Goal: Task Accomplishment & Management: Use online tool/utility

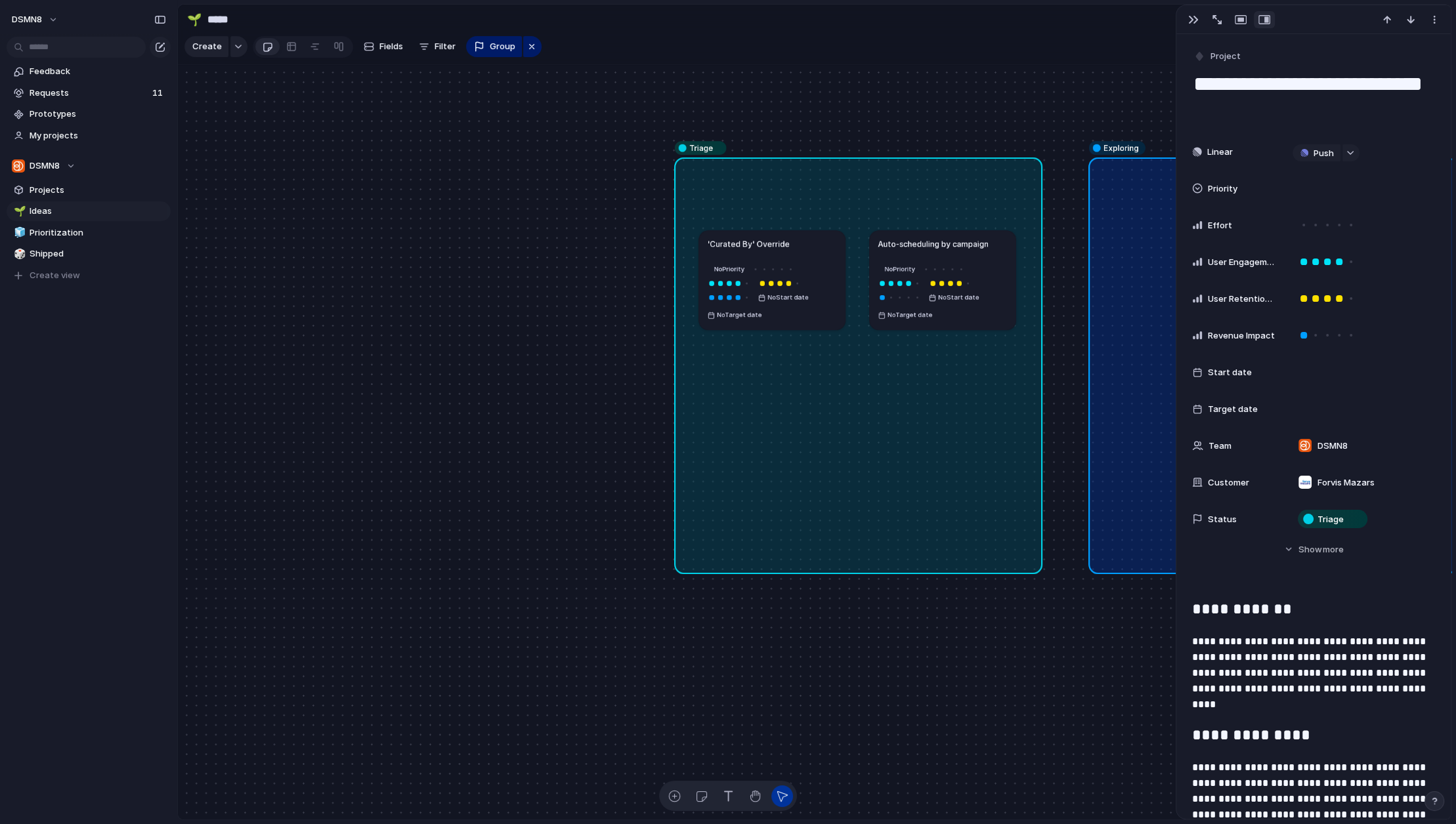
scroll to position [619, 0]
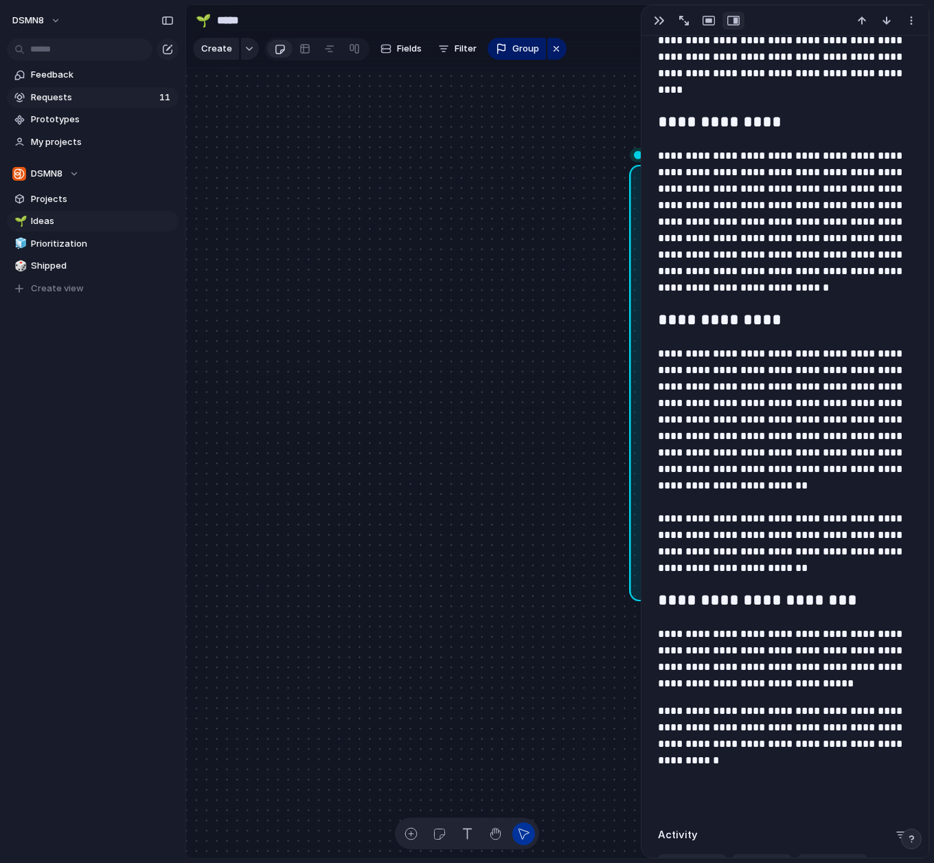
click at [104, 98] on span "Requests" at bounding box center [93, 98] width 124 height 14
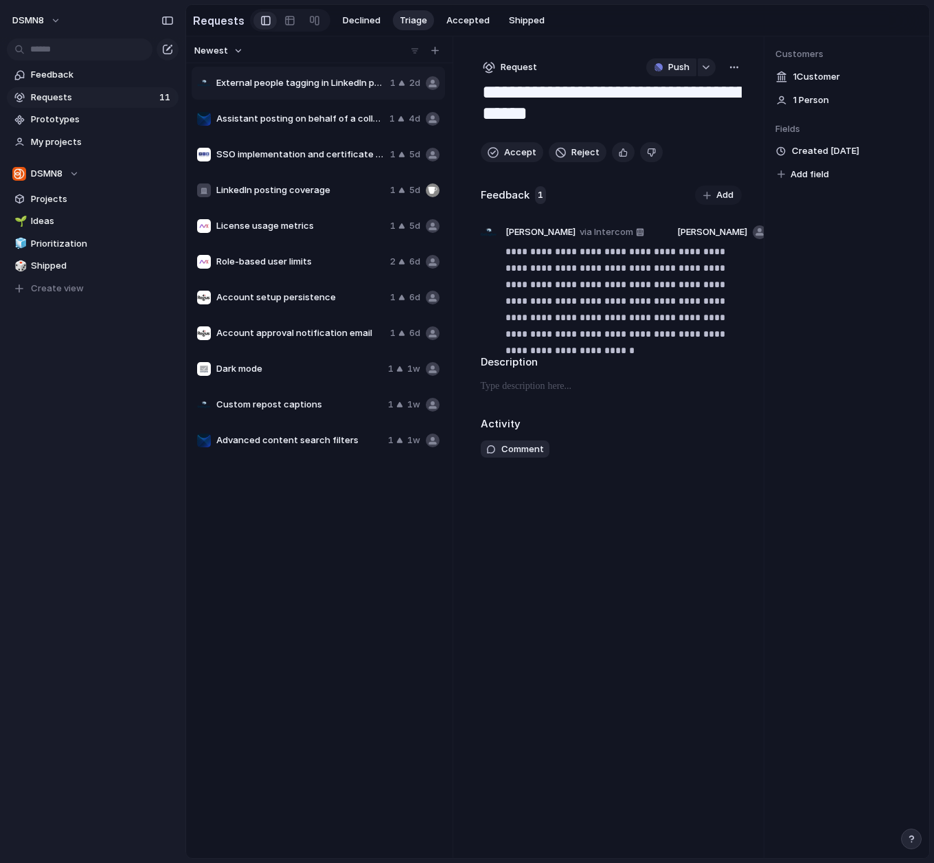
click at [310, 82] on span "External people tagging in LinkedIn posts" at bounding box center [300, 83] width 168 height 14
click at [99, 267] on span "Shipped" at bounding box center [102, 266] width 143 height 14
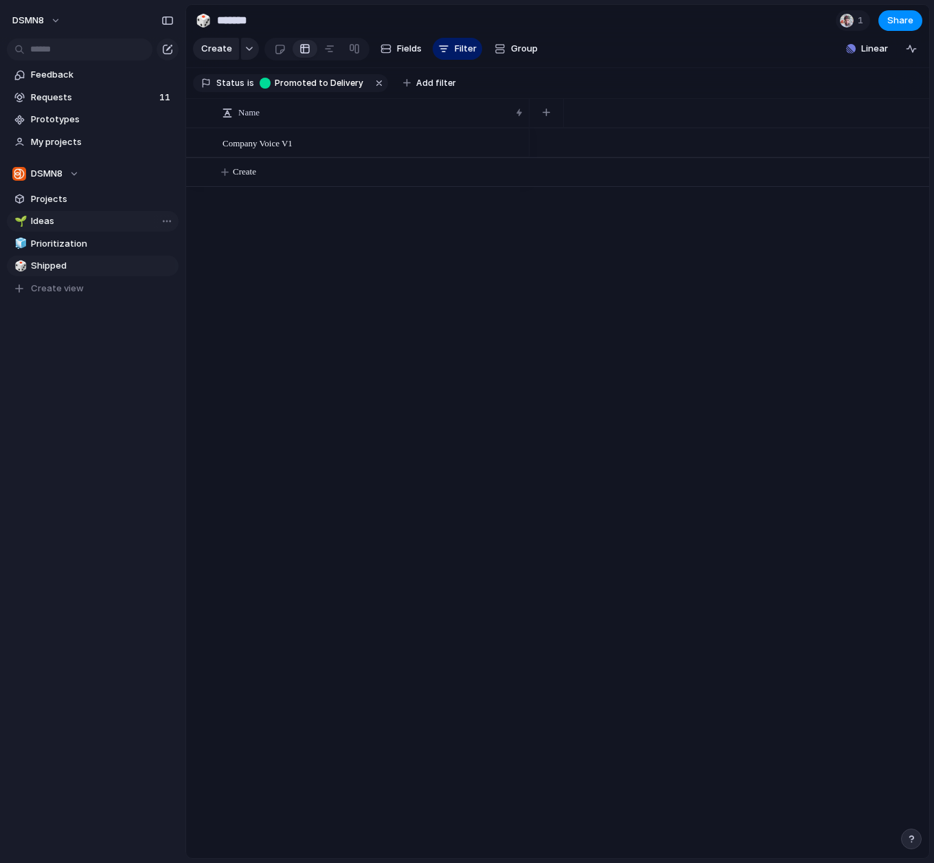
click at [84, 222] on span "Ideas" at bounding box center [102, 221] width 143 height 14
type input "*****"
